Goal: Task Accomplishment & Management: Use online tool/utility

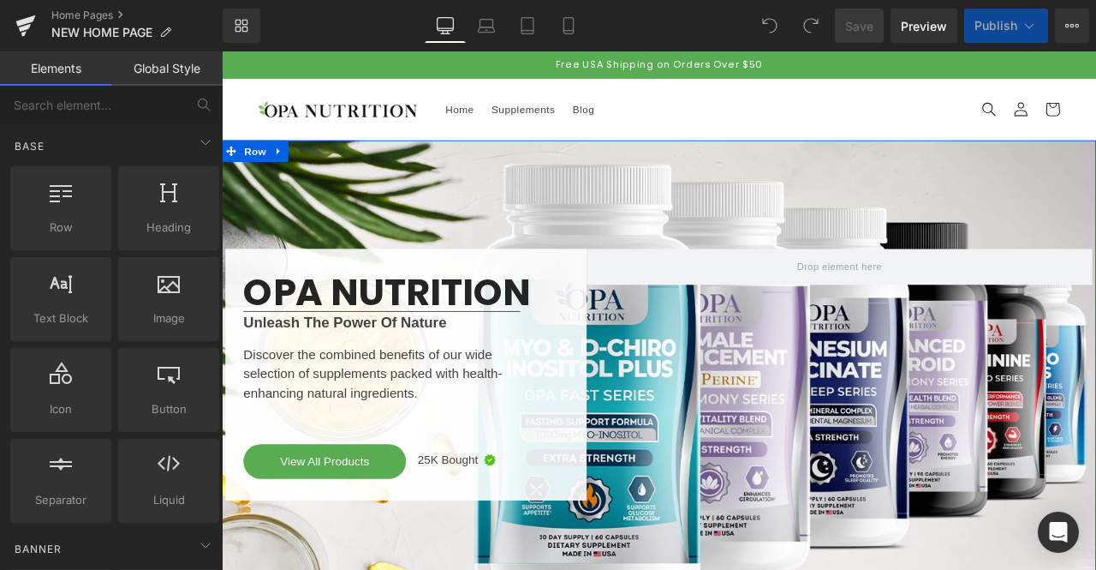
click at [769, 170] on div "OPA NUTRITION Heading Separator Unleash The Power Of Nature Text Block Discover…" at bounding box center [740, 434] width 1036 height 555
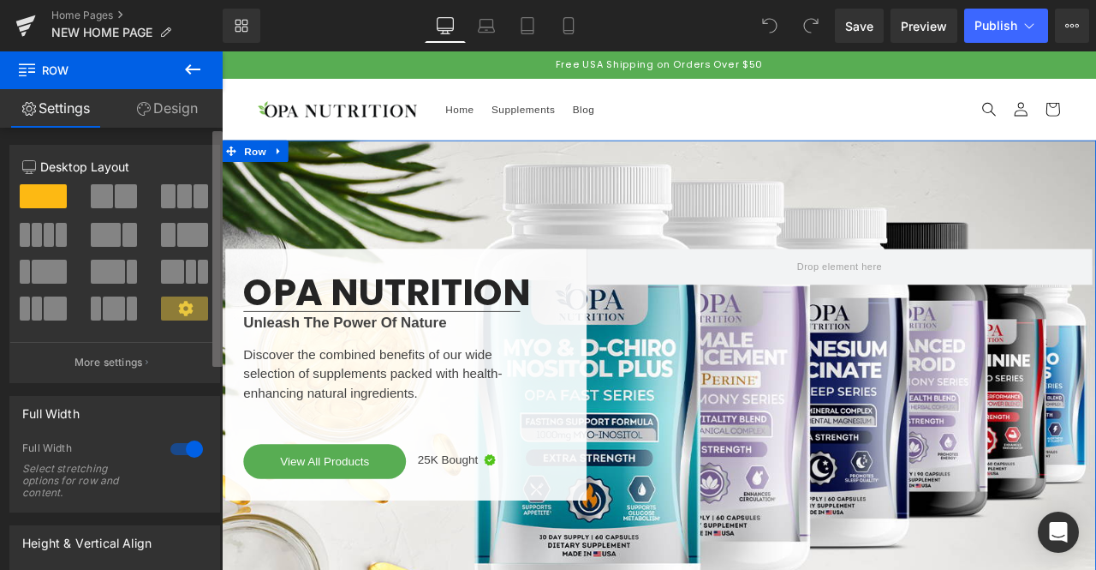
click at [214, 248] on b at bounding box center [217, 249] width 10 height 236
click at [176, 108] on link "Design" at bounding box center [166, 108] width 111 height 39
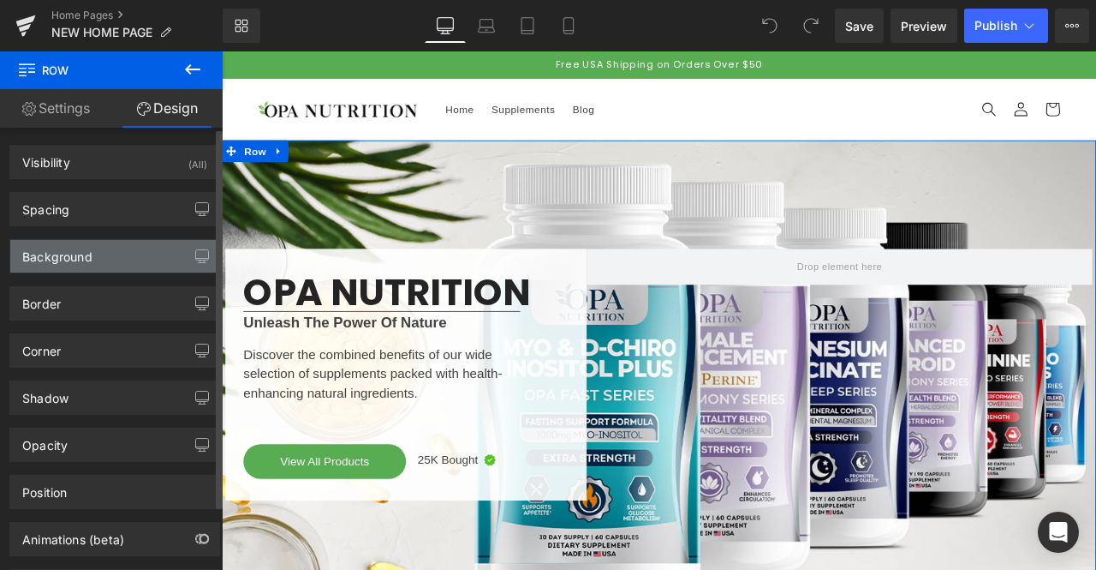
click at [106, 251] on div "Background" at bounding box center [114, 256] width 209 height 33
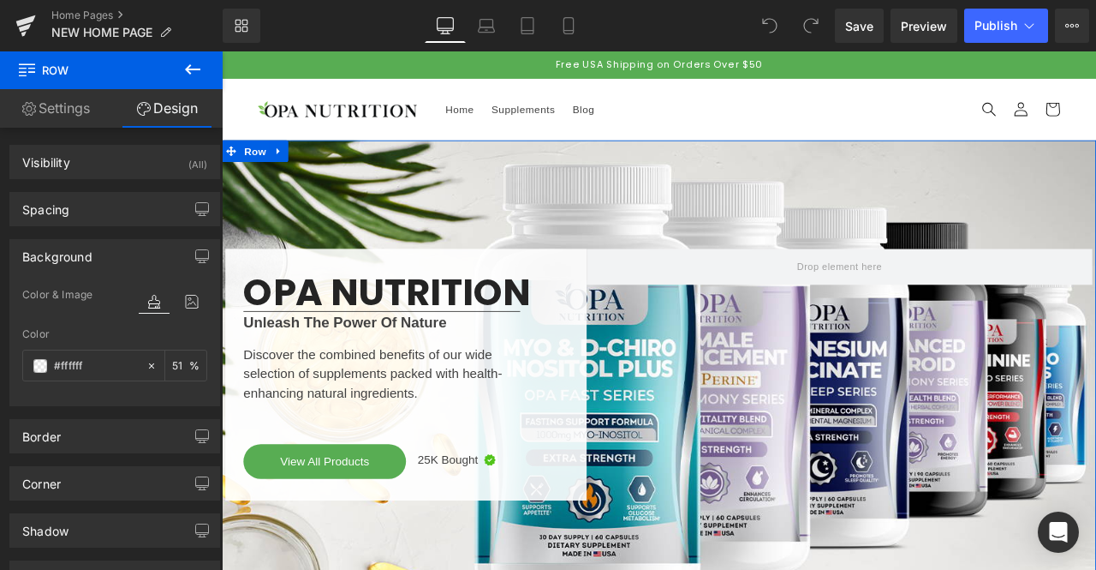
click at [218, 303] on b at bounding box center [219, 281] width 7 height 300
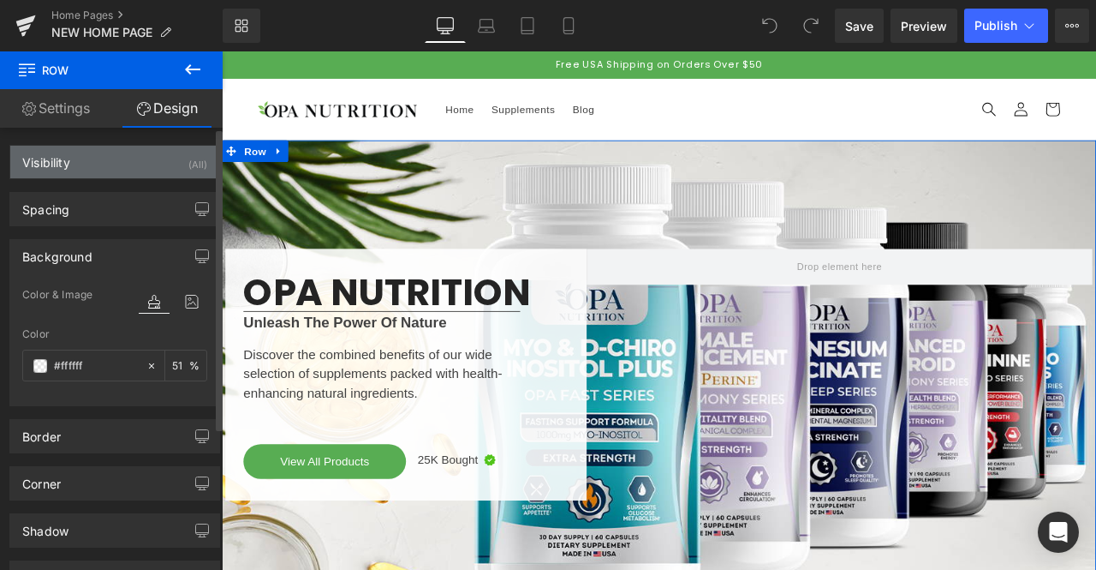
click at [77, 170] on div "Visibility (All)" at bounding box center [114, 162] width 209 height 33
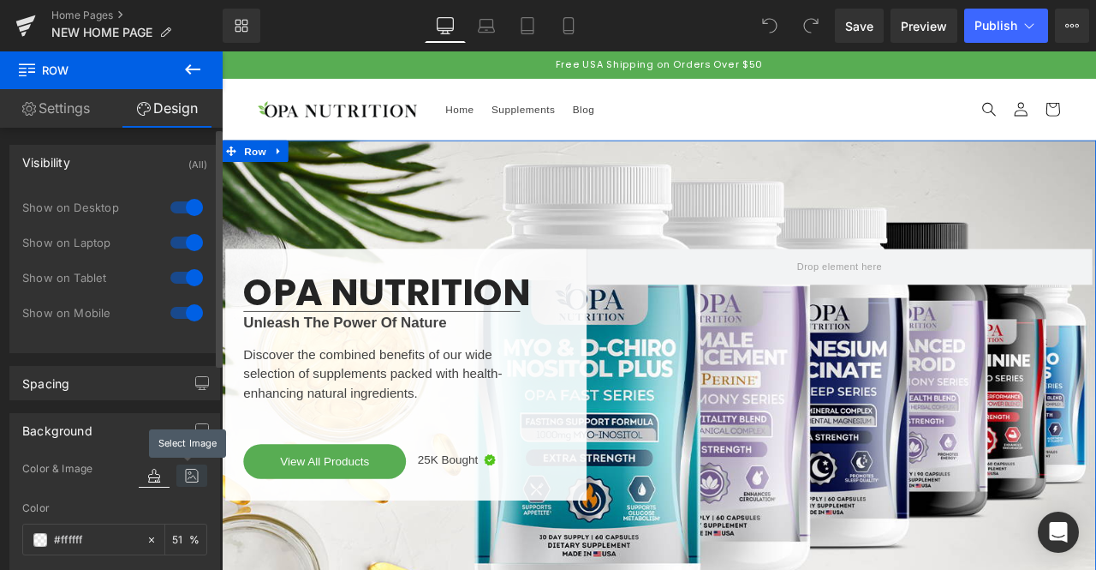
click at [185, 479] on icon at bounding box center [191, 475] width 31 height 22
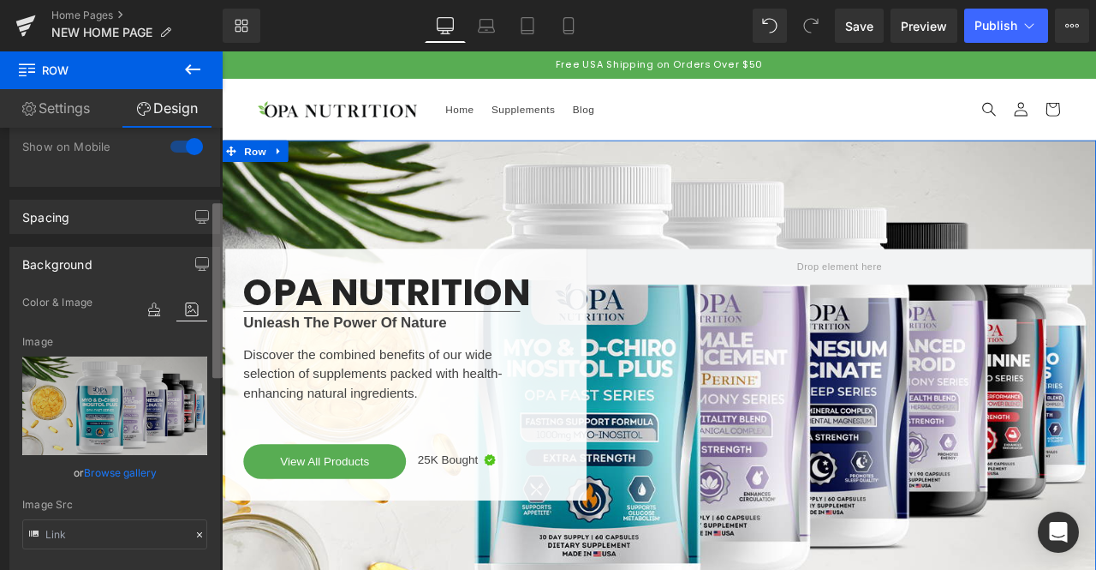
scroll to position [194, 0]
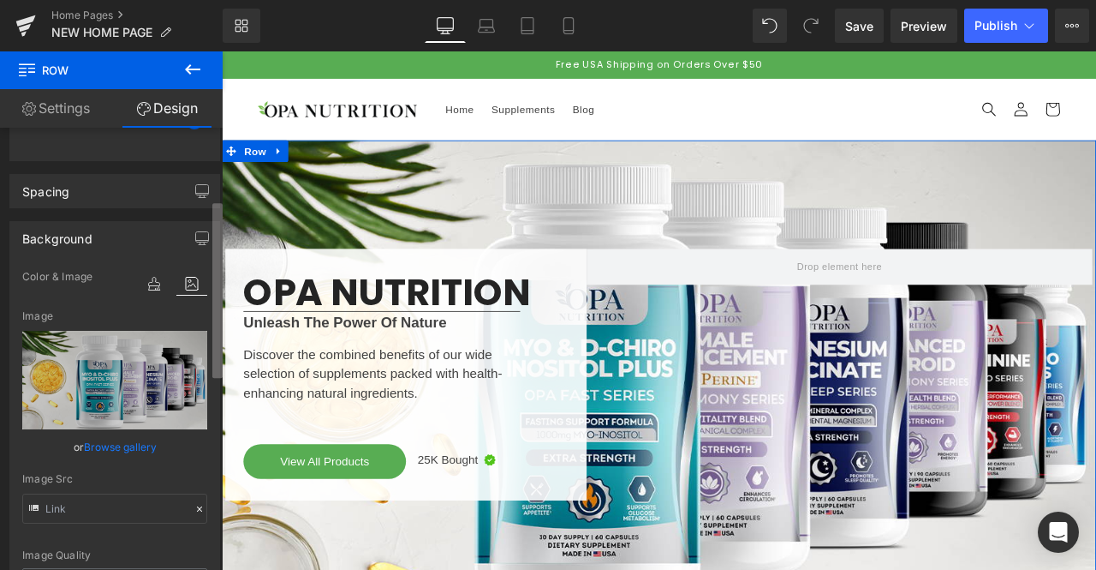
click at [216, 356] on b at bounding box center [217, 290] width 10 height 175
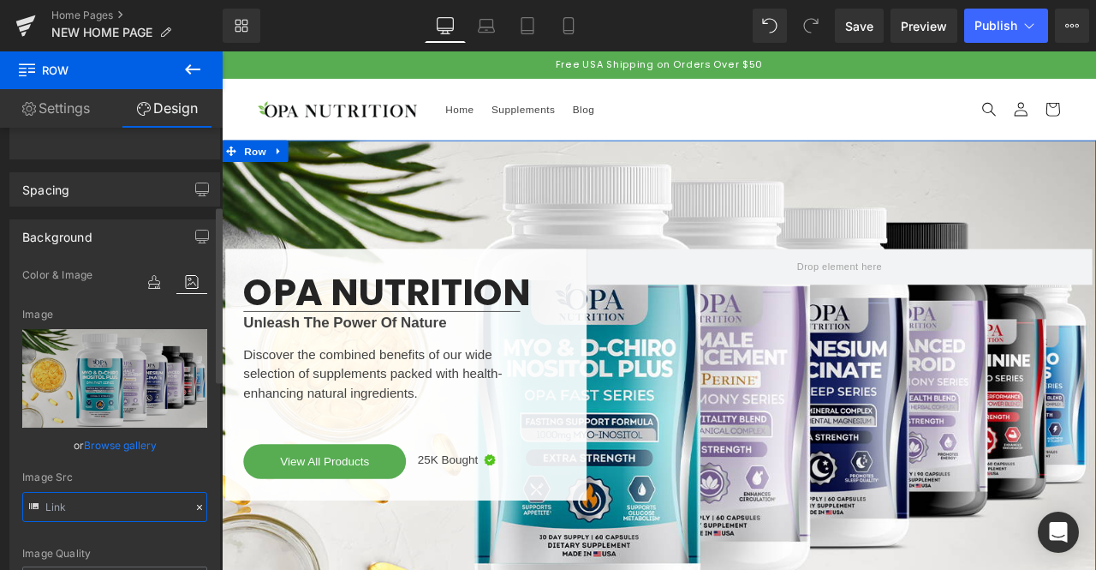
click at [128, 504] on input "text" at bounding box center [114, 507] width 185 height 30
type input "[URL][DOMAIN_NAME]"
